Goal: Transaction & Acquisition: Purchase product/service

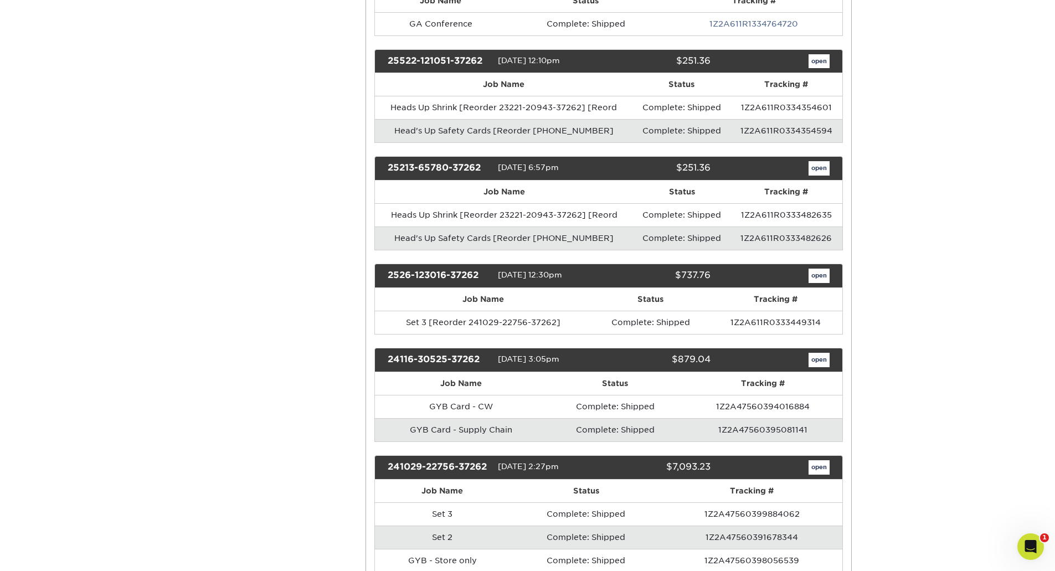
scroll to position [487, 0]
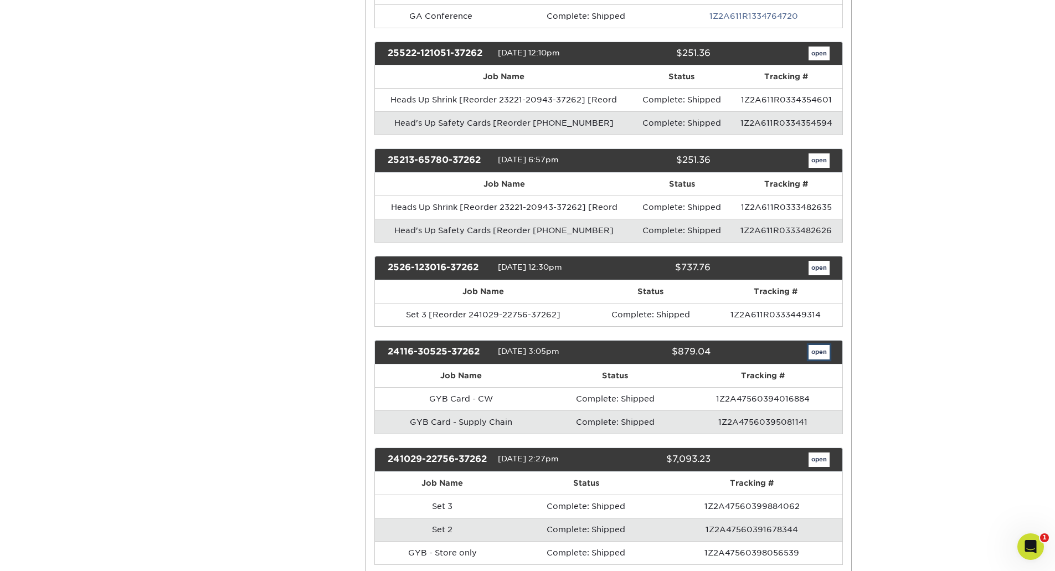
click at [822, 349] on link "open" at bounding box center [819, 352] width 21 height 14
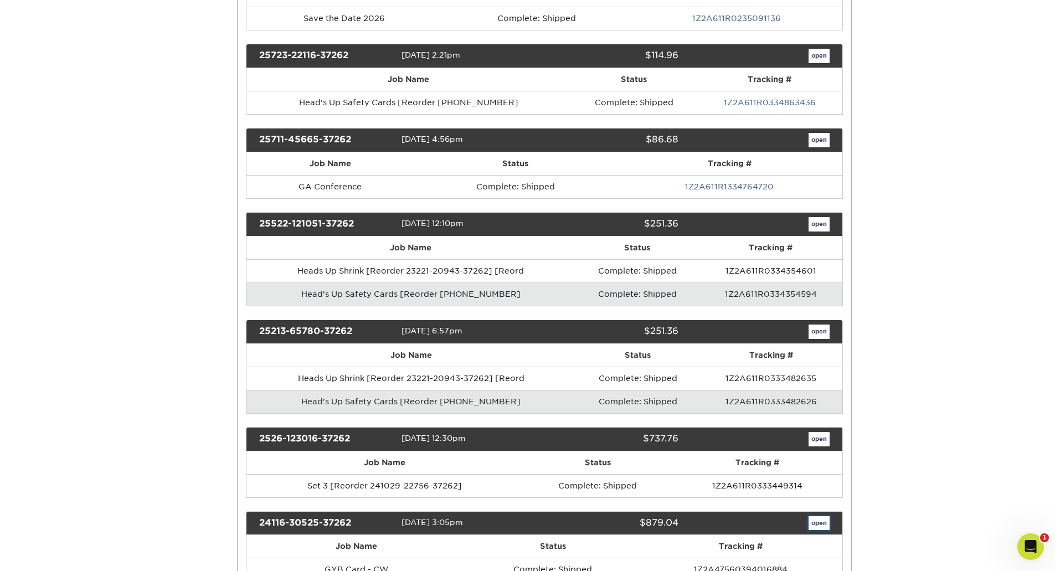
scroll to position [0, 0]
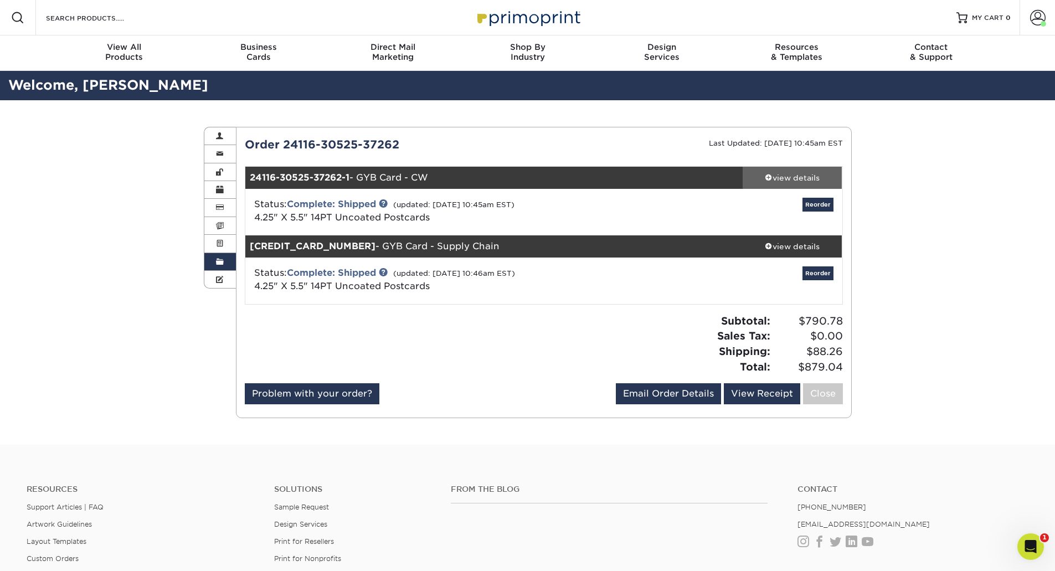
click at [765, 174] on span at bounding box center [769, 177] width 8 height 8
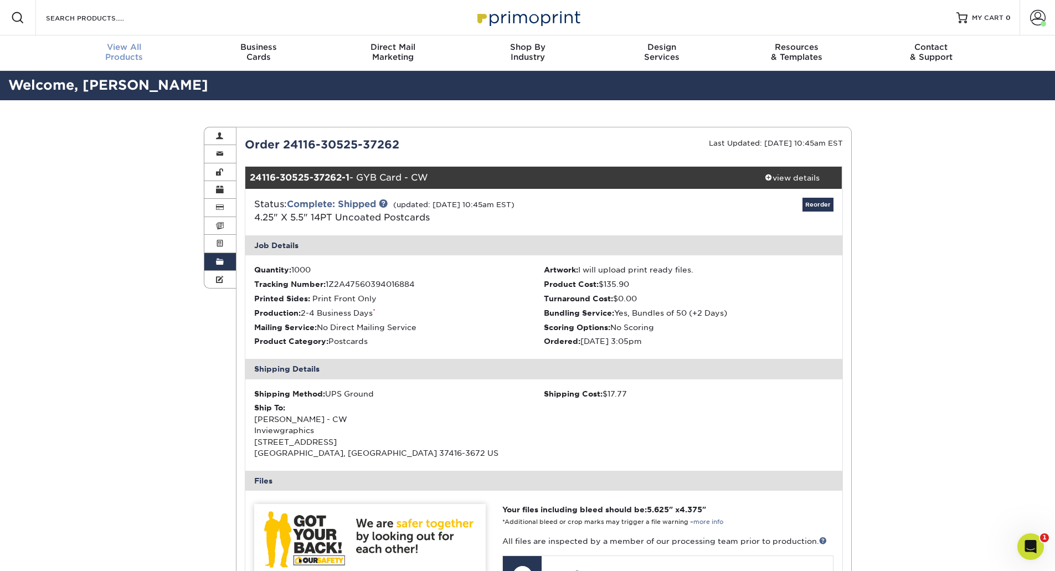
click at [127, 47] on span "View All" at bounding box center [124, 47] width 135 height 10
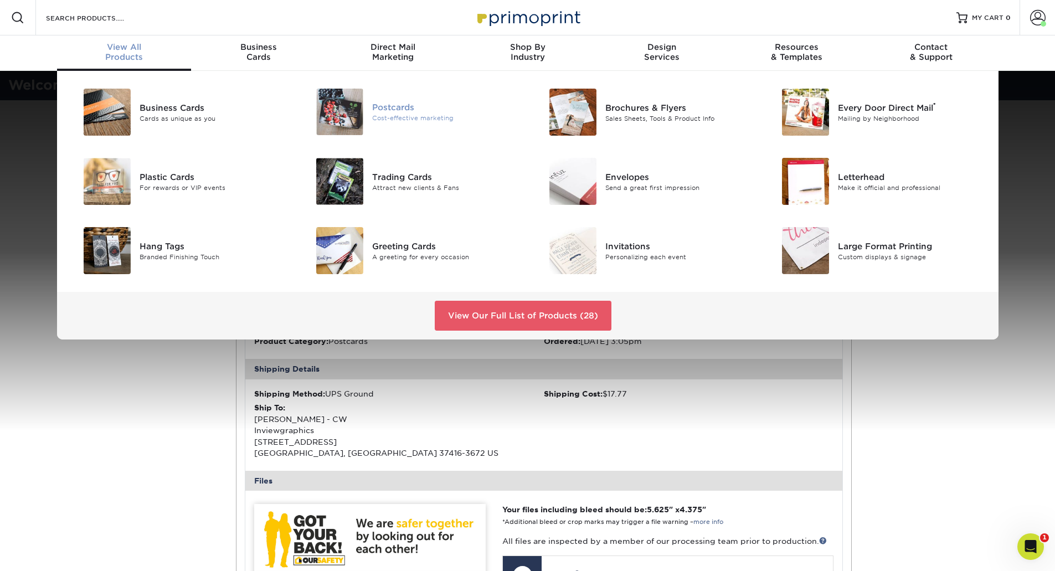
click at [393, 109] on div "Postcards" at bounding box center [445, 107] width 147 height 12
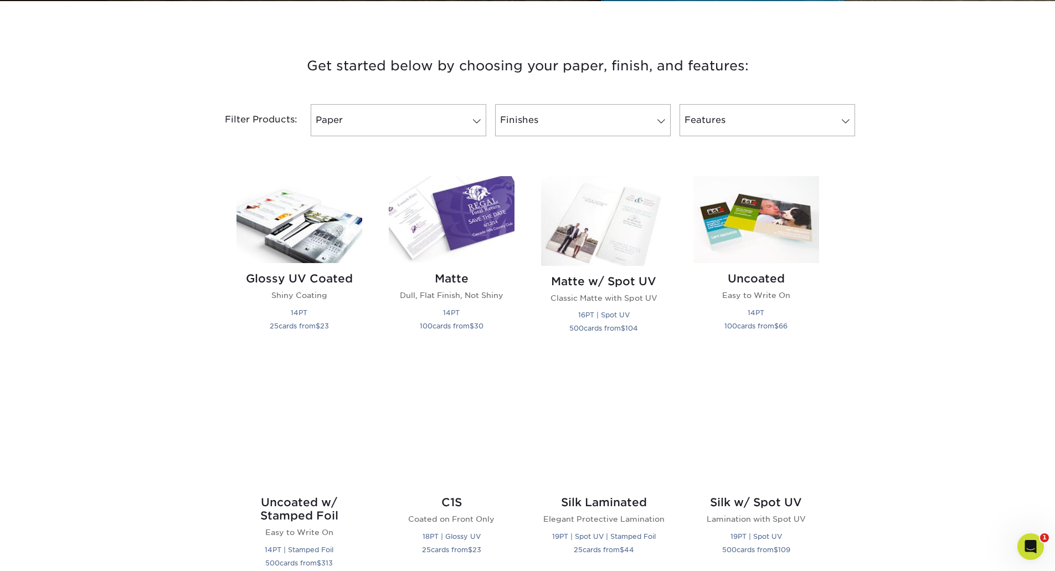
scroll to position [490, 0]
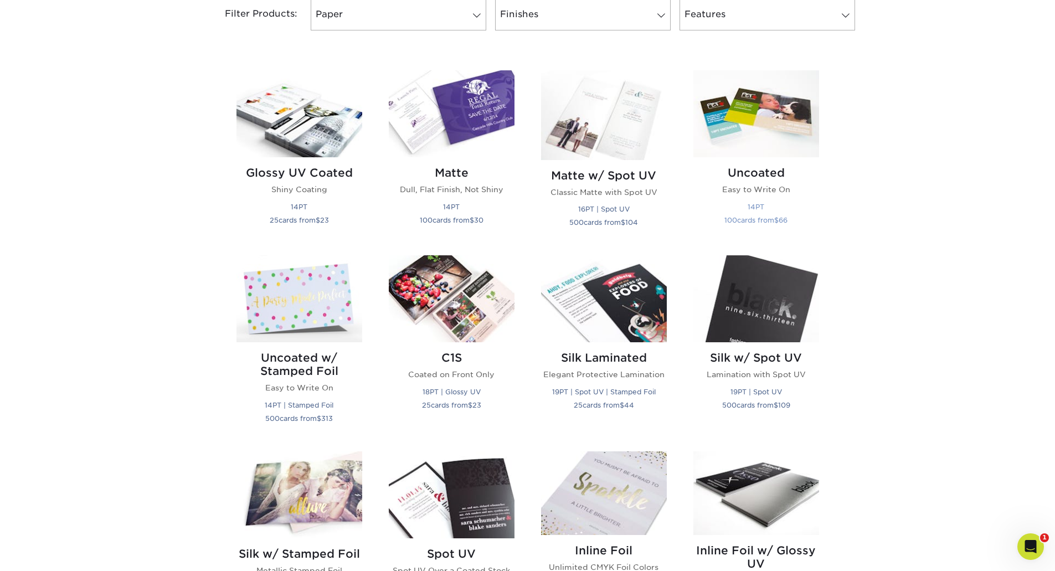
click at [752, 173] on h2 "Uncoated" at bounding box center [756, 172] width 126 height 13
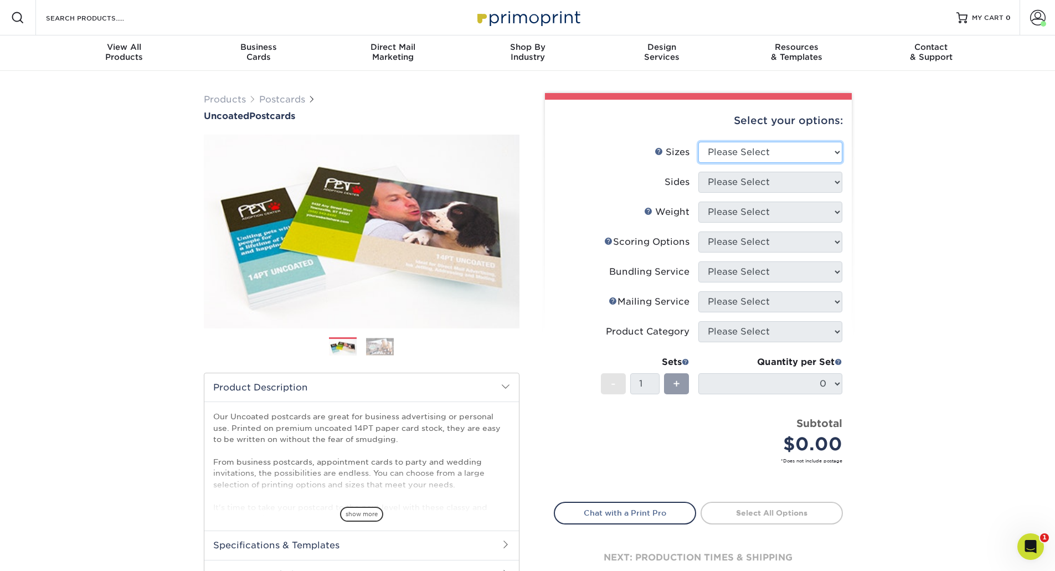
click at [762, 148] on select "Please Select 1.5" x 7" 2" x 8" 2.12" x 5.5" 2.75" x 4.25" 2.75" x 8.5" 3" x 4"…" at bounding box center [770, 152] width 144 height 21
select select "4.25x5.50"
click at [698, 142] on select "Please Select 1.5" x 7" 2" x 8" 2.12" x 5.5" 2.75" x 4.25" 2.75" x 8.5" 3" x 4"…" at bounding box center [770, 152] width 144 height 21
click at [837, 184] on select "Please Select Print Both Sides Print Front Only" at bounding box center [770, 182] width 144 height 21
select select "32d3c223-f82c-492b-b915-ba065a00862f"
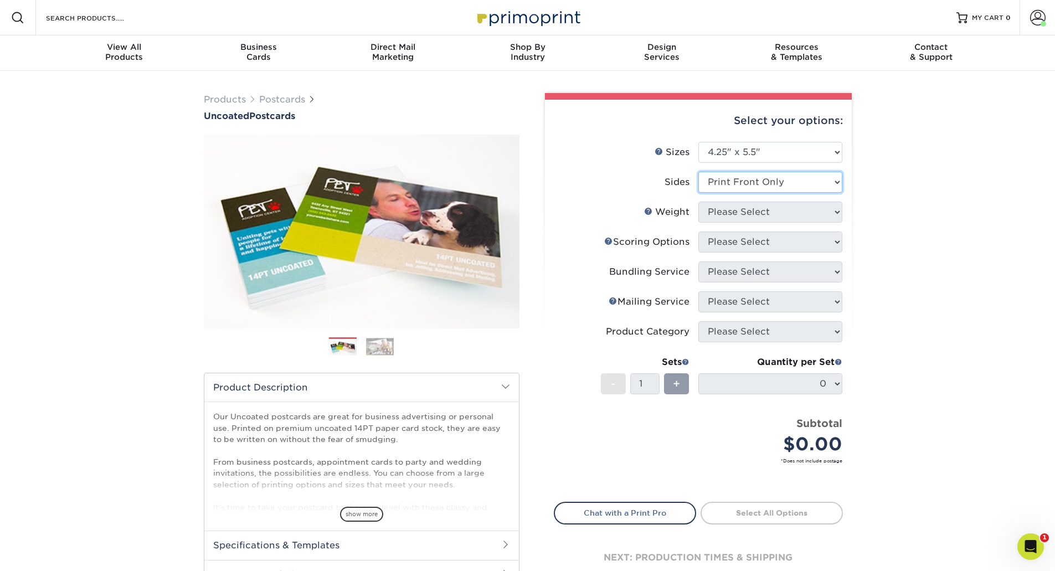
click at [698, 172] on select "Please Select Print Both Sides Print Front Only" at bounding box center [770, 182] width 144 height 21
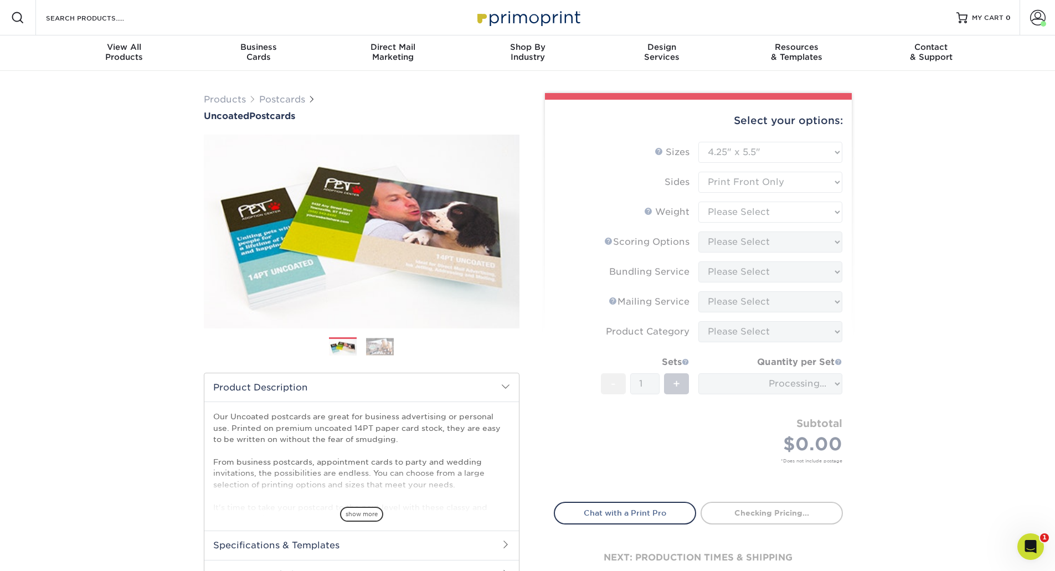
click at [825, 217] on form "Sizes Help Sizes Please Select 1.5" x 7" 2" x 8" 2.12" x 5.5" 2.75" x 4.25" 2.7…" at bounding box center [698, 315] width 289 height 347
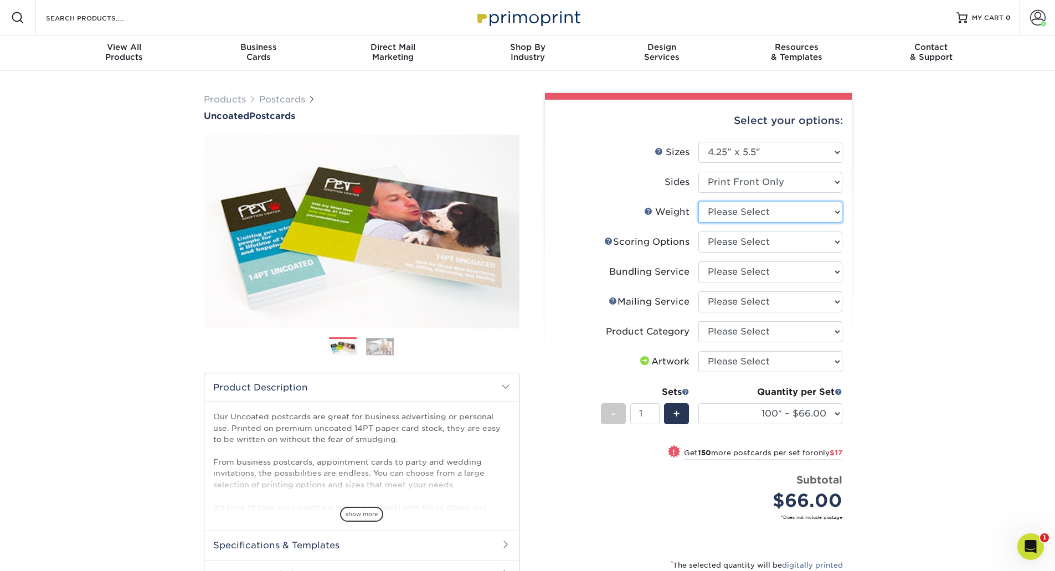
click at [833, 213] on select "Please Select 14PT Uncoated" at bounding box center [770, 212] width 144 height 21
select select "14PT Uncoated"
click at [698, 202] on select "Please Select 14PT Uncoated" at bounding box center [770, 212] width 144 height 21
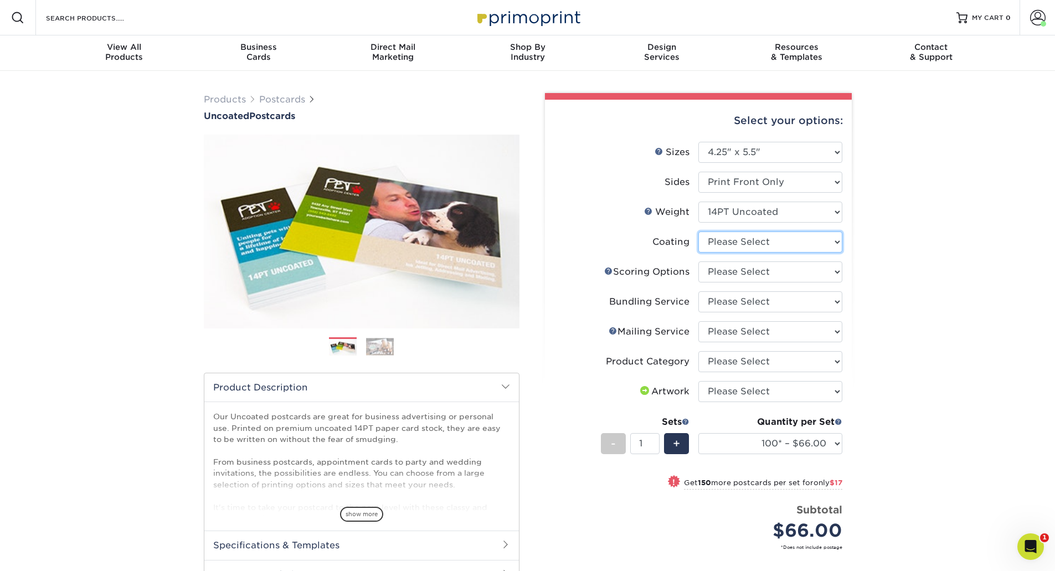
click at [798, 246] on select at bounding box center [770, 242] width 144 height 21
select select "3e7618de-abca-4bda-9f97-8b9129e913d8"
click at [698, 232] on select at bounding box center [770, 242] width 144 height 21
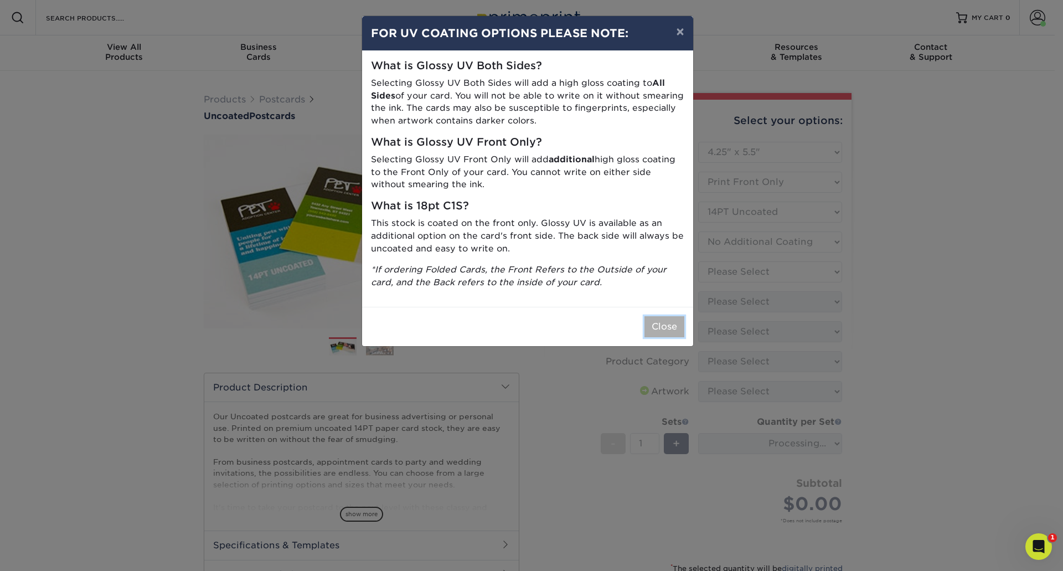
click at [665, 335] on button "Close" at bounding box center [665, 326] width 40 height 21
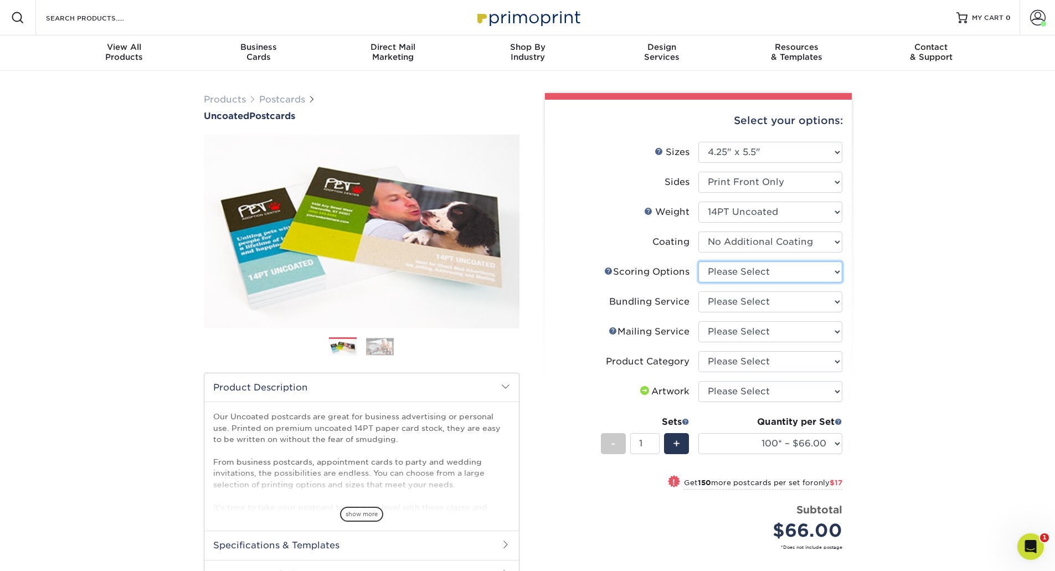
click at [815, 271] on select "Please Select No Scoring One Score Score in Half" at bounding box center [770, 271] width 144 height 21
select select "16ebe401-5398-422d-8cb0-f3adbb82deb5"
click at [698, 261] on select "Please Select No Scoring One Score Score in Half" at bounding box center [770, 271] width 144 height 21
click at [776, 301] on select "Please Select No Bundling Services Yes, Bundles of 50 (+2 Days) Yes, Bundles of…" at bounding box center [770, 301] width 144 height 21
select select "5d566e05-ffea-4705-a23f-95bd227f1370"
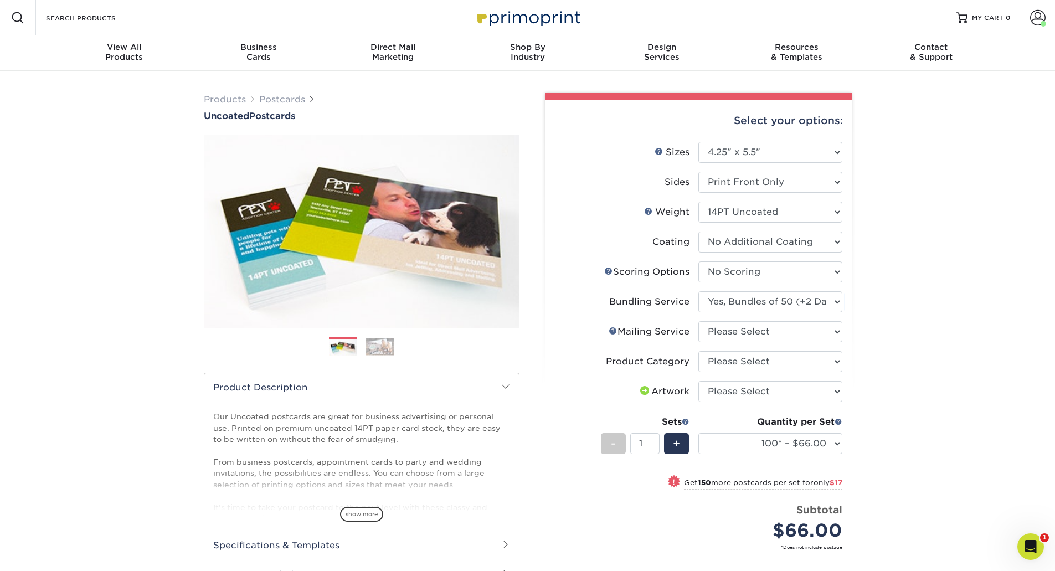
click at [698, 291] on select "Please Select No Bundling Services Yes, Bundles of 50 (+2 Days) Yes, Bundles of…" at bounding box center [770, 301] width 144 height 21
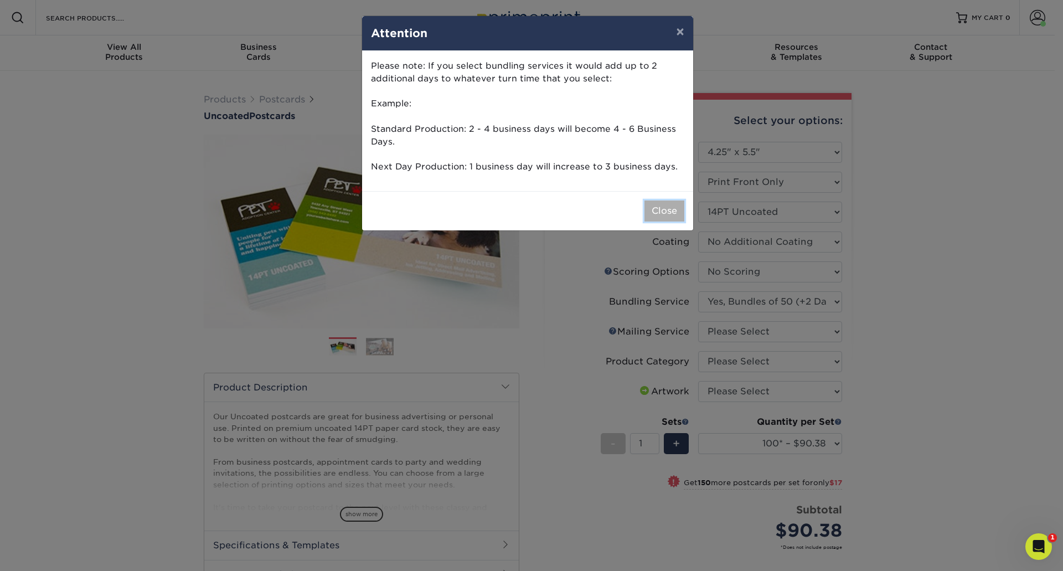
click at [667, 209] on button "Close" at bounding box center [665, 211] width 40 height 21
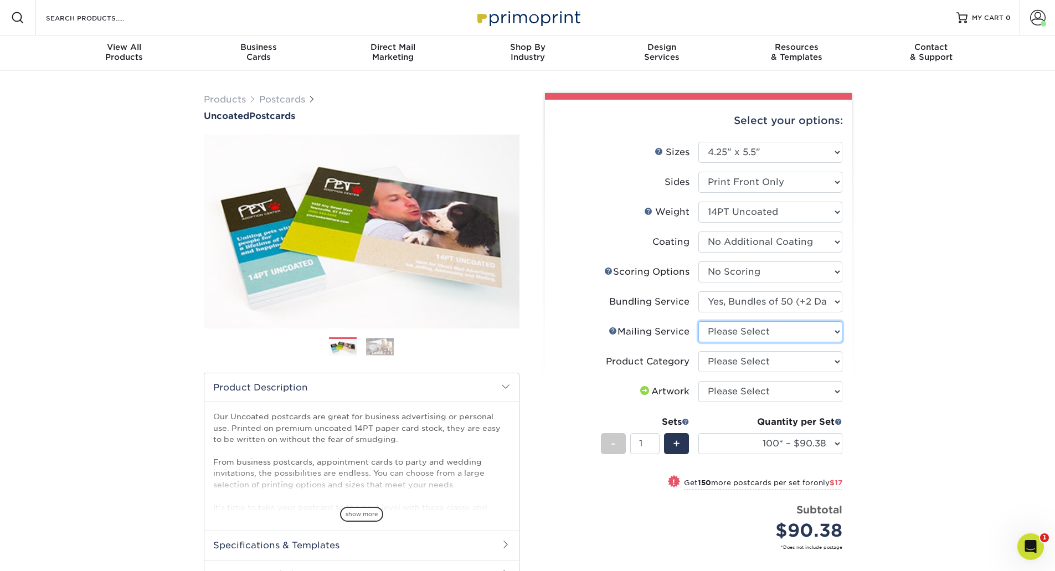
click at [791, 330] on select "Please Select No Direct Mailing Service No, I will mail/stamp/imprint Direct Ma…" at bounding box center [770, 331] width 144 height 21
select select "3e5e9bdd-d78a-4c28-a41d-fe1407925ca6"
click at [698, 321] on select "Please Select No Direct Mailing Service No, I will mail/stamp/imprint Direct Ma…" at bounding box center [770, 331] width 144 height 21
click at [814, 359] on select "Please Select Postcards" at bounding box center [770, 361] width 144 height 21
select select "9b7272e0-d6c8-4c3c-8e97-d3a1bcdab858"
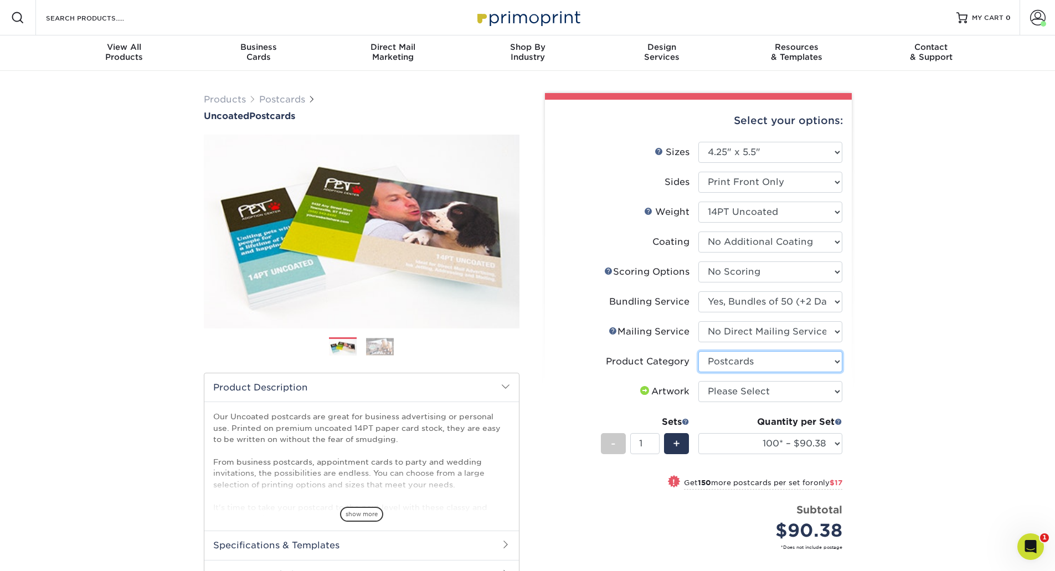
click at [698, 351] on select "Please Select Postcards" at bounding box center [770, 361] width 144 height 21
click at [831, 393] on select "Please Select I will upload files I need a design - $150" at bounding box center [770, 391] width 144 height 21
select select "upload"
click at [698, 381] on select "Please Select I will upload files I need a design - $150" at bounding box center [770, 391] width 144 height 21
click at [837, 443] on select "100* – $90.38 250* – $107.38 500 – $116.30 1000 – $135.90 2500 – $263.00 5000 –…" at bounding box center [770, 443] width 144 height 21
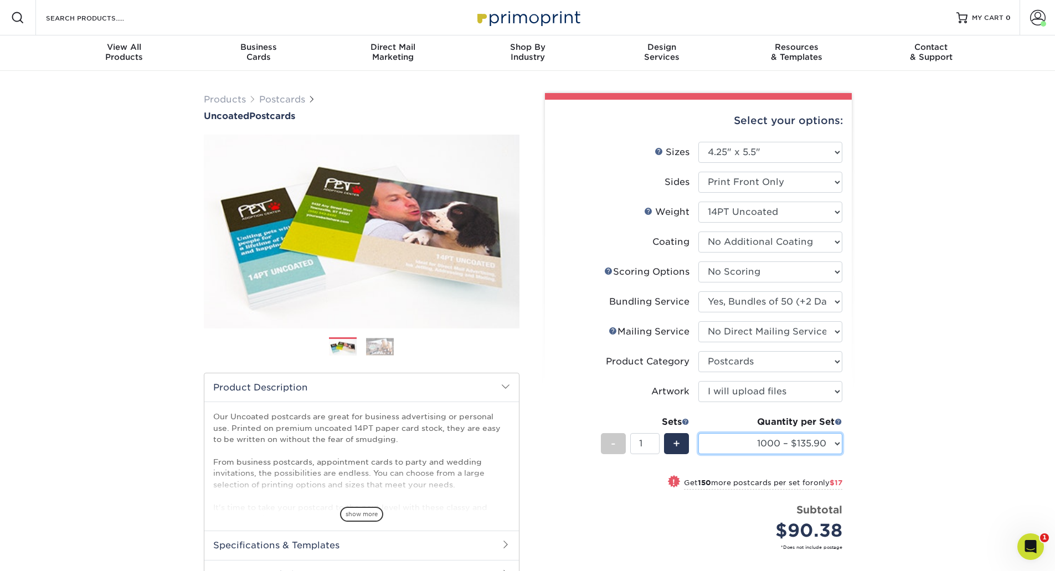
click at [698, 433] on select "100* – $90.38 250* – $107.38 500 – $116.30 1000 – $135.90 2500 – $263.00 5000 –…" at bounding box center [770, 443] width 144 height 21
click at [835, 445] on select "100* – $90.38 250* – $107.38 500 – $116.30 1000 – $135.90 2500 – $263.00 5000 –…" at bounding box center [770, 443] width 144 height 21
select select "2500 – $263.00"
click at [698, 433] on select "100* – $90.38 250* – $107.38 500 – $116.30 1000 – $135.90 2500 – $263.00 5000 –…" at bounding box center [770, 443] width 144 height 21
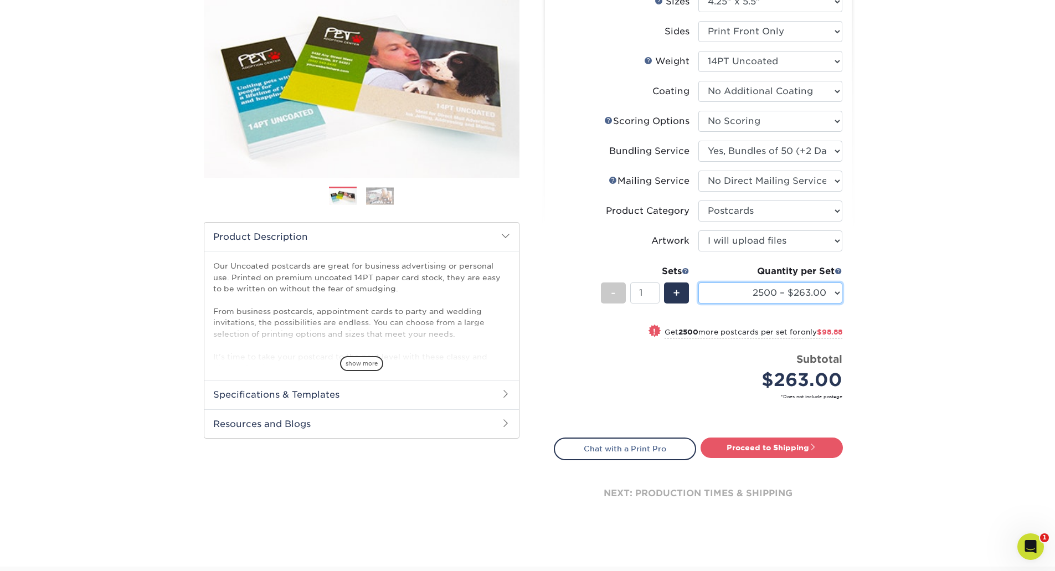
scroll to position [126, 0]
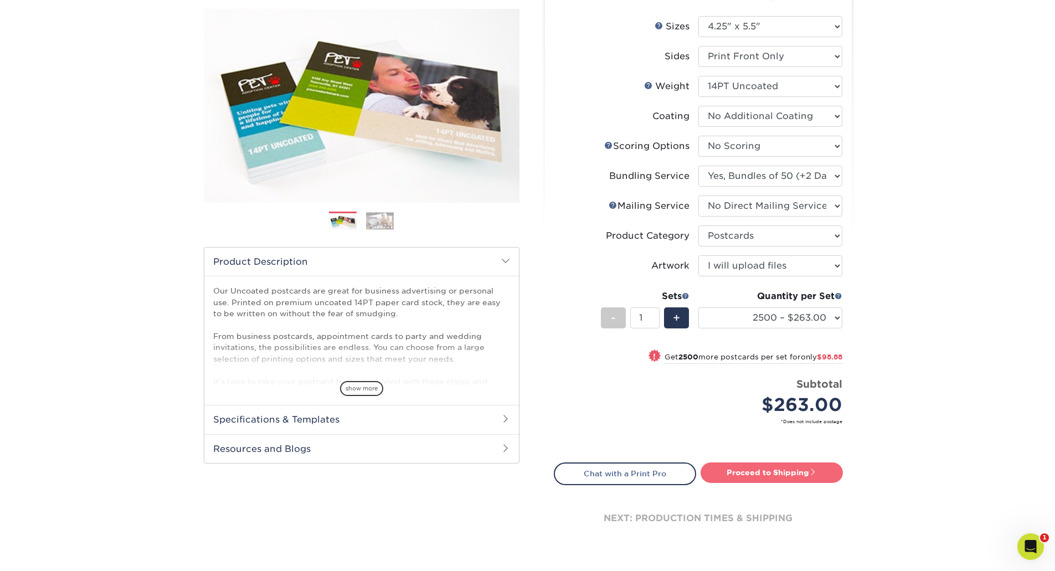
click at [774, 482] on link "Proceed to Shipping" at bounding box center [772, 472] width 142 height 20
type input "Set 1"
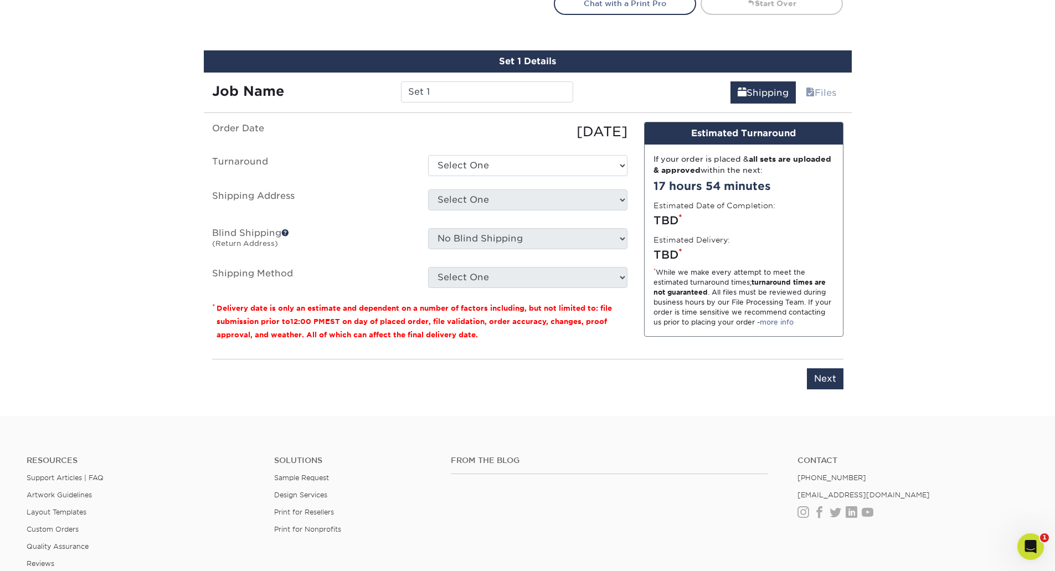
scroll to position [619, 0]
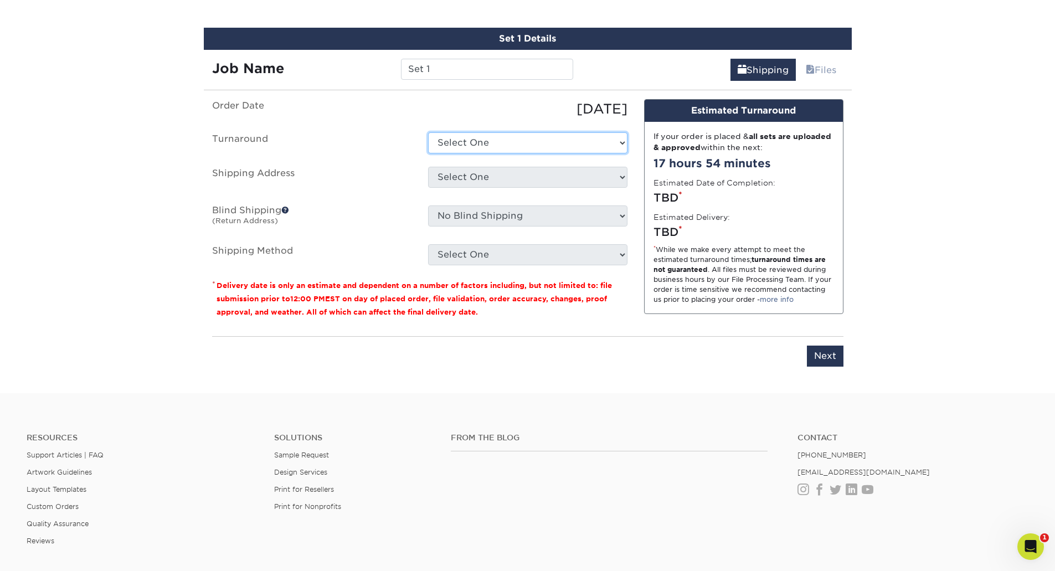
click at [525, 143] on select "Select One 2-4 Business Days 2 Day Next Business Day" at bounding box center [527, 142] width 199 height 21
click at [428, 132] on select "Select One 2-4 Business Days 2 Day Next Business Day" at bounding box center [527, 142] width 199 height 21
click at [514, 174] on select "Select One Caught Orange Handed cards for SAM F&D BOB Fiber Choice 10 ct Sell S…" at bounding box center [527, 177] width 199 height 21
click at [500, 149] on select "Select One 2-4 Business Days 2 Day Next Business Day" at bounding box center [527, 142] width 199 height 21
select select "b7cabd03-2a6f-43e0-9c6f-c2ea9c1064c4"
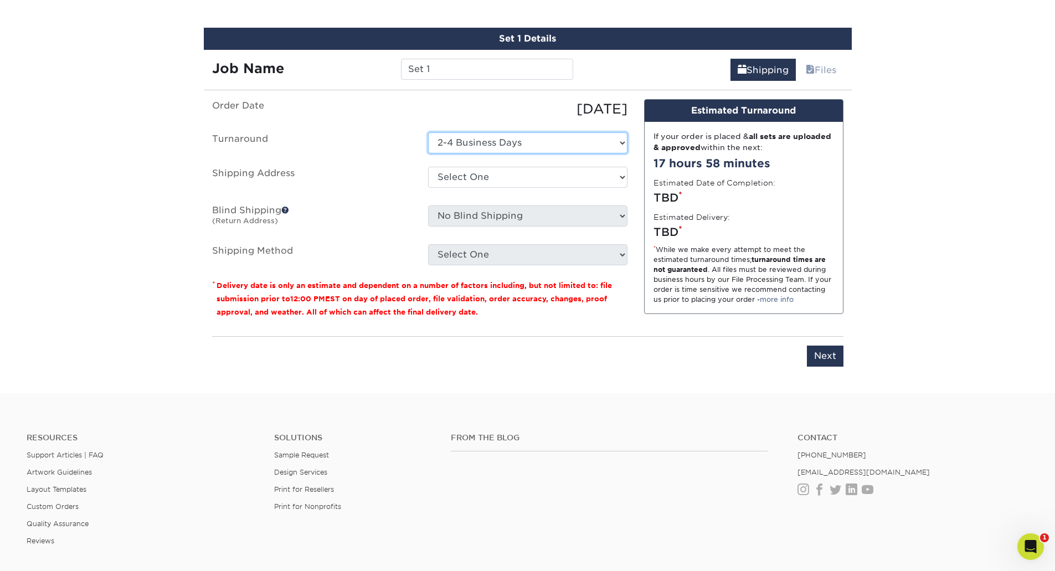
click at [428, 132] on select "Select One 2-4 Business Days 2 Day Next Business Day" at bounding box center [527, 142] width 199 height 21
click at [500, 177] on select "Select One Caught Orange Handed cards for SAM F&D BOB Fiber Choice 10 ct Sell S…" at bounding box center [527, 177] width 199 height 21
select select "271090"
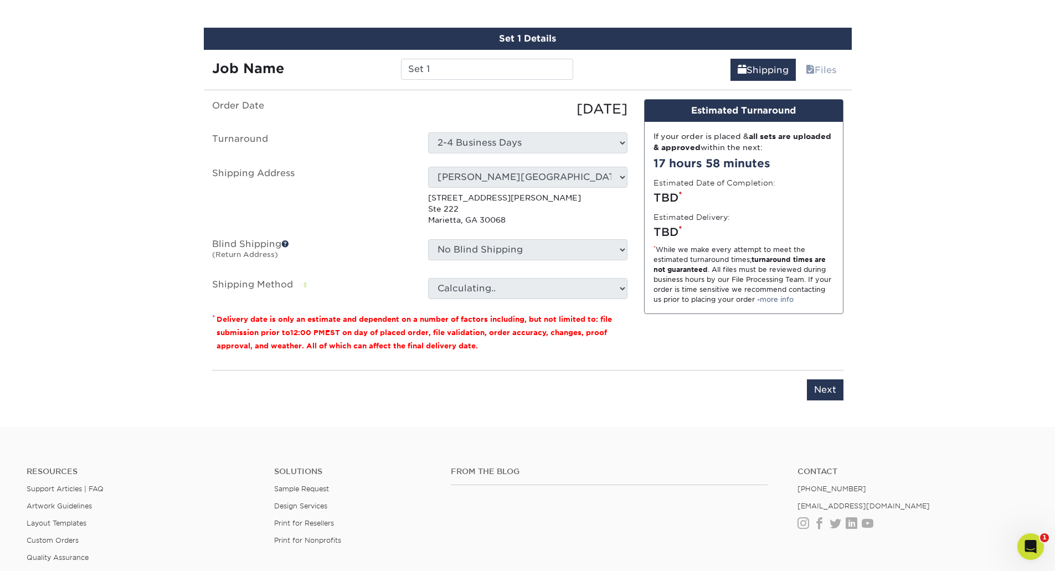
click at [544, 399] on div "Please enter job name and select desired turnaround time. Please enter job name…" at bounding box center [527, 385] width 631 height 30
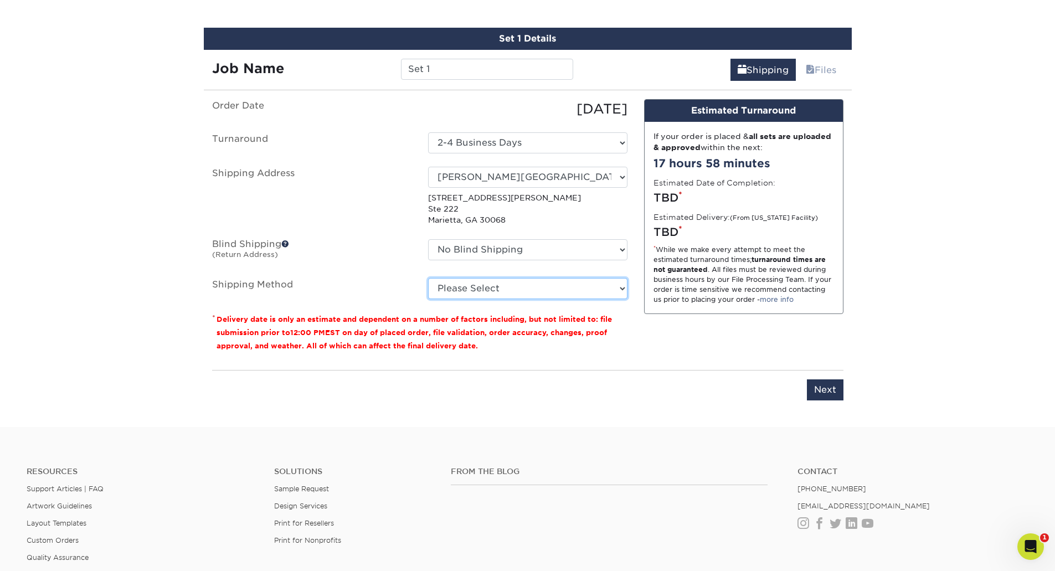
click at [531, 282] on select "Please Select Ground Shipping (+$27.17) 3 Day Shipping Service (+$53.04) 2 Day …" at bounding box center [527, 288] width 199 height 21
select select "03"
click at [428, 278] on select "Please Select Ground Shipping (+$27.17) 3 Day Shipping Service (+$53.04) 2 Day …" at bounding box center [527, 288] width 199 height 21
